Goal: Navigation & Orientation: Understand site structure

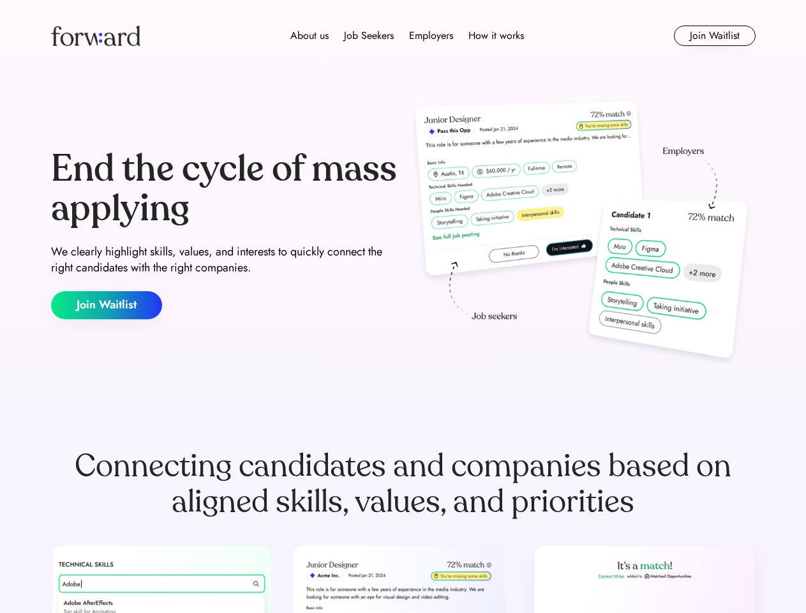
click at [403, 306] on div "End the cycle of mass applying We clearly highlight skills, values, and interes…" at bounding box center [403, 234] width 705 height 274
click at [403, 36] on div "About us Job Seekers Employers How it works" at bounding box center [407, 35] width 503 height 15
click at [96, 36] on img at bounding box center [95, 36] width 89 height 20
click at [407, 36] on div "About us Job Seekers Employers How it works" at bounding box center [407, 35] width 503 height 15
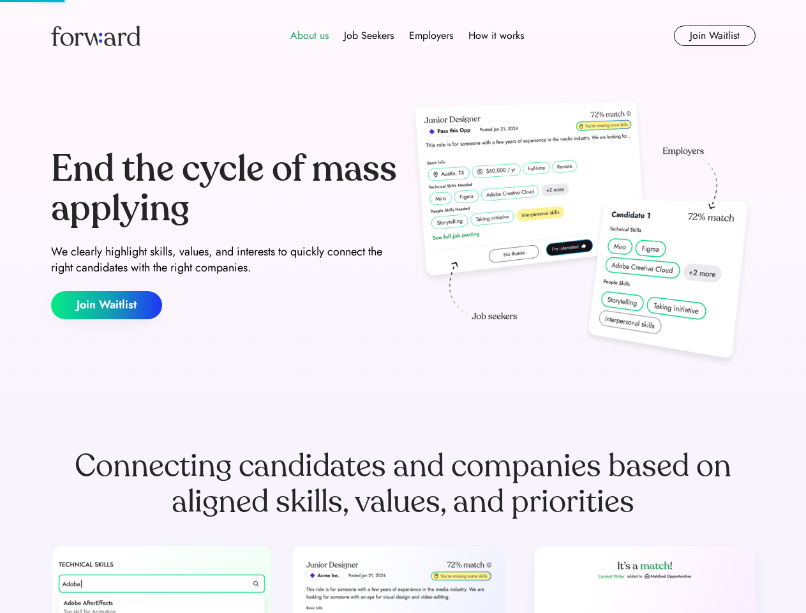
click at [310, 36] on div "About us" at bounding box center [309, 35] width 38 height 15
click at [369, 36] on div "Job Seekers" at bounding box center [369, 35] width 50 height 15
click at [431, 36] on div "Employers" at bounding box center [431, 35] width 44 height 15
click at [495, 36] on div "How it works" at bounding box center [496, 35] width 56 height 15
click at [714, 36] on button "Join Waitlist" at bounding box center [715, 36] width 82 height 20
